Goal: Task Accomplishment & Management: Manage account settings

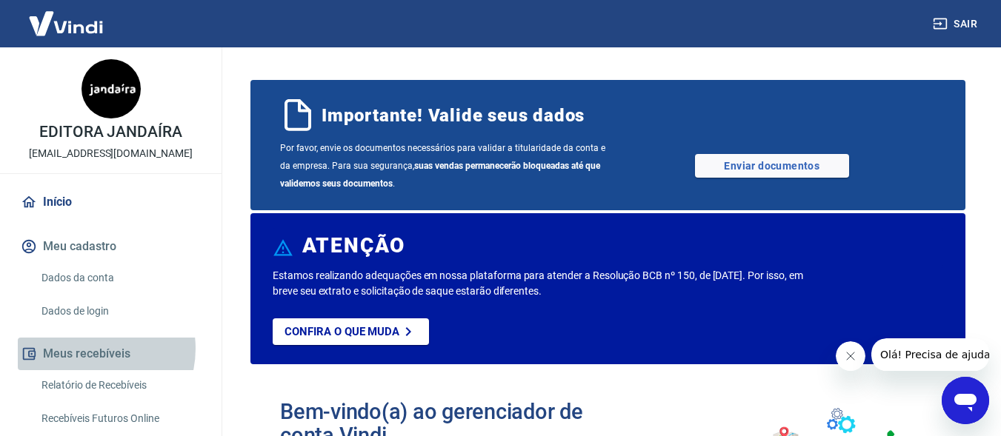
click at [90, 349] on button "Meus recebíveis" at bounding box center [111, 354] width 186 height 33
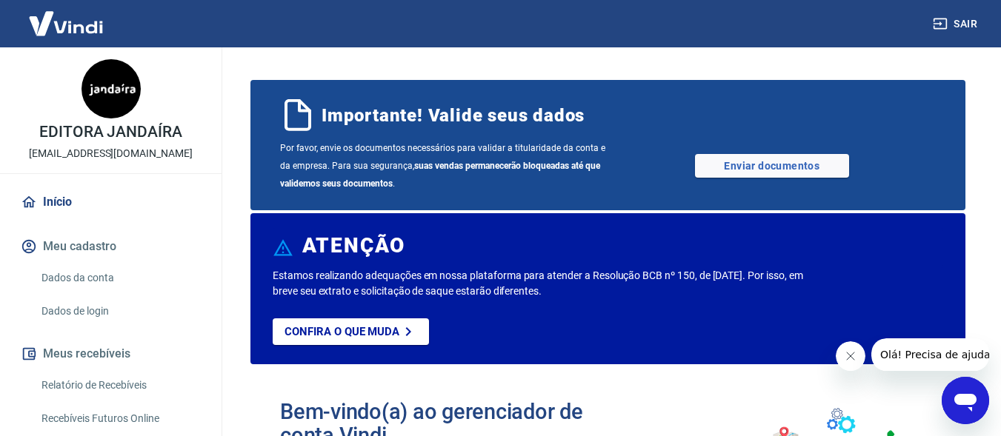
click at [101, 355] on button "Meus recebíveis" at bounding box center [111, 354] width 186 height 33
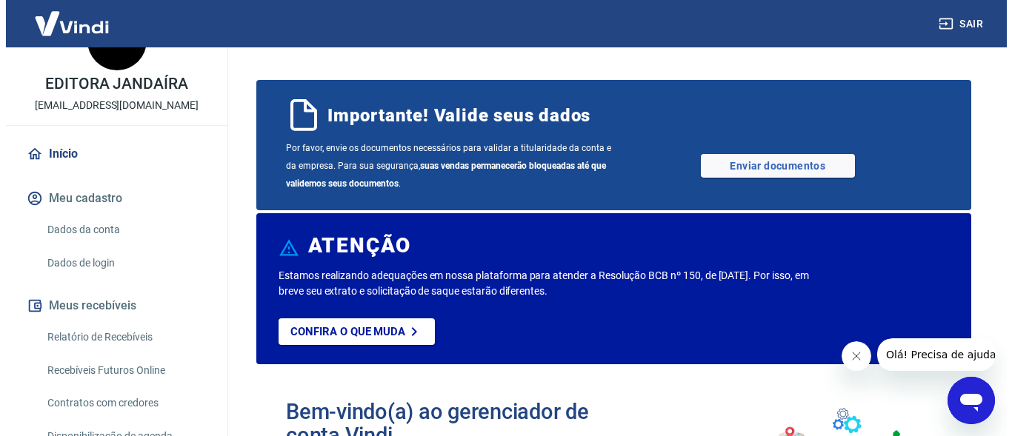
scroll to position [74, 0]
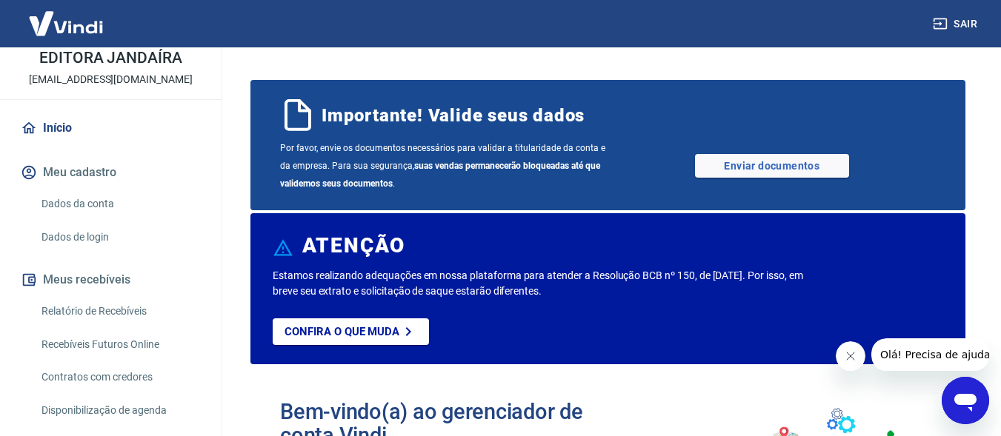
click at [114, 304] on link "Relatório de Recebíveis" at bounding box center [120, 311] width 168 height 30
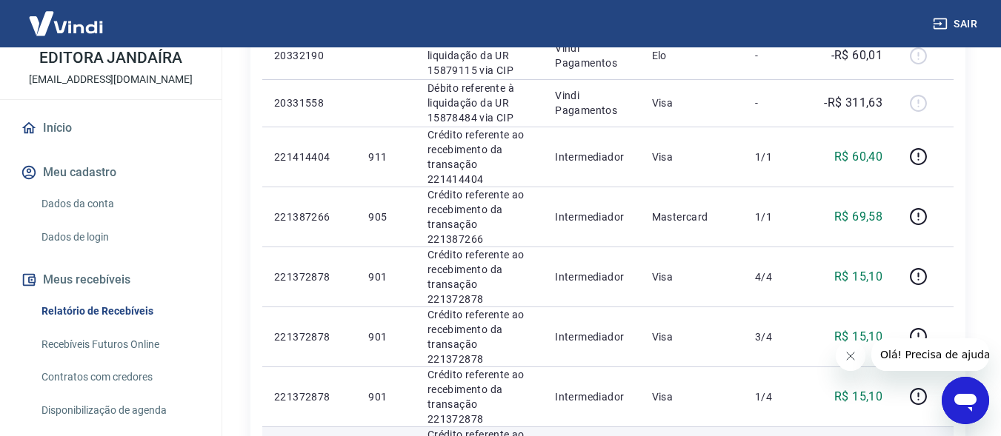
scroll to position [667, 0]
